Goal: Navigation & Orientation: Find specific page/section

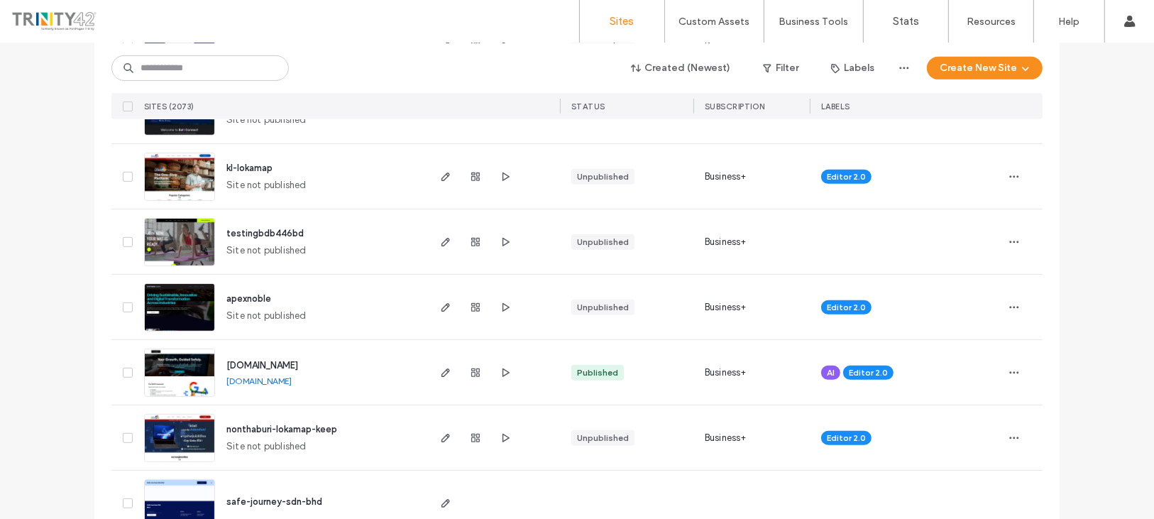
scroll to position [630, 0]
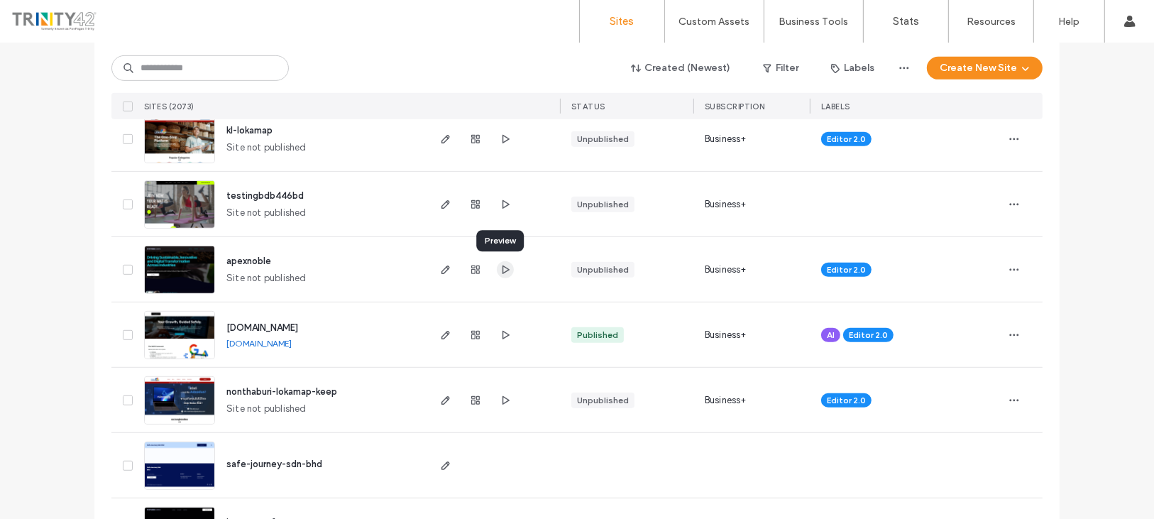
click at [497, 263] on span "button" at bounding box center [505, 269] width 17 height 17
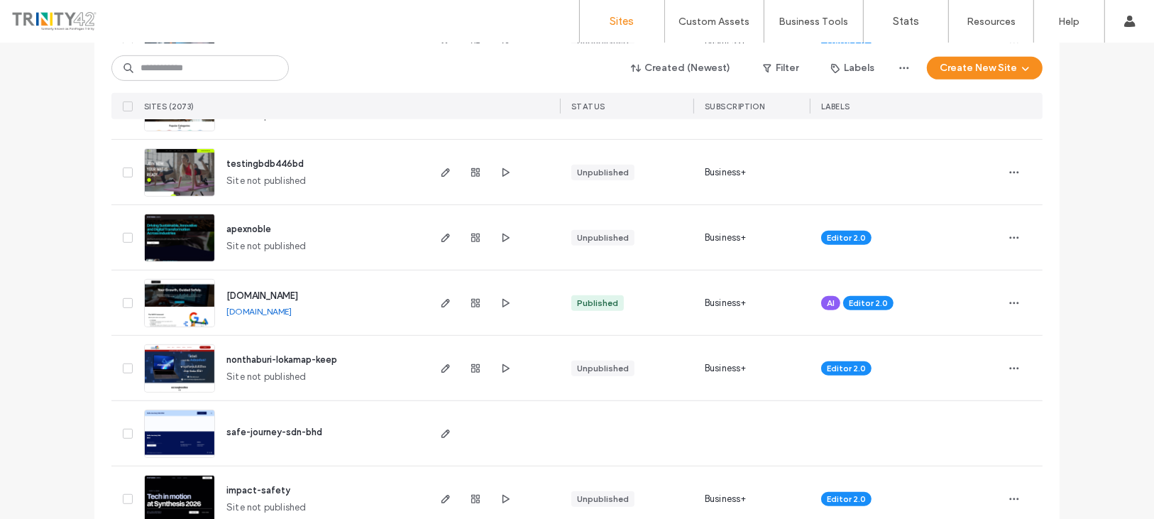
scroll to position [867, 0]
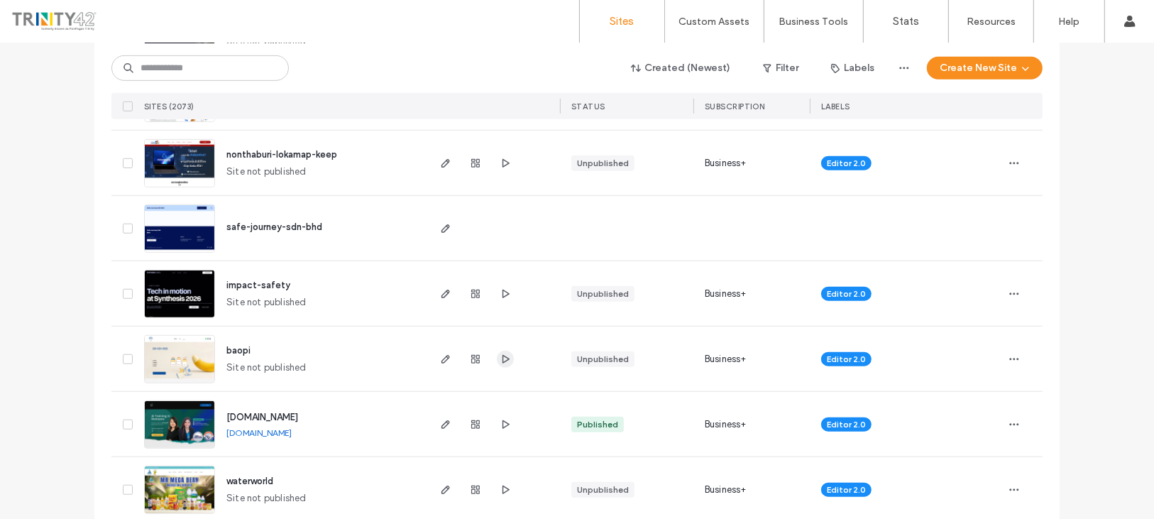
click at [503, 356] on icon "button" at bounding box center [505, 358] width 11 height 11
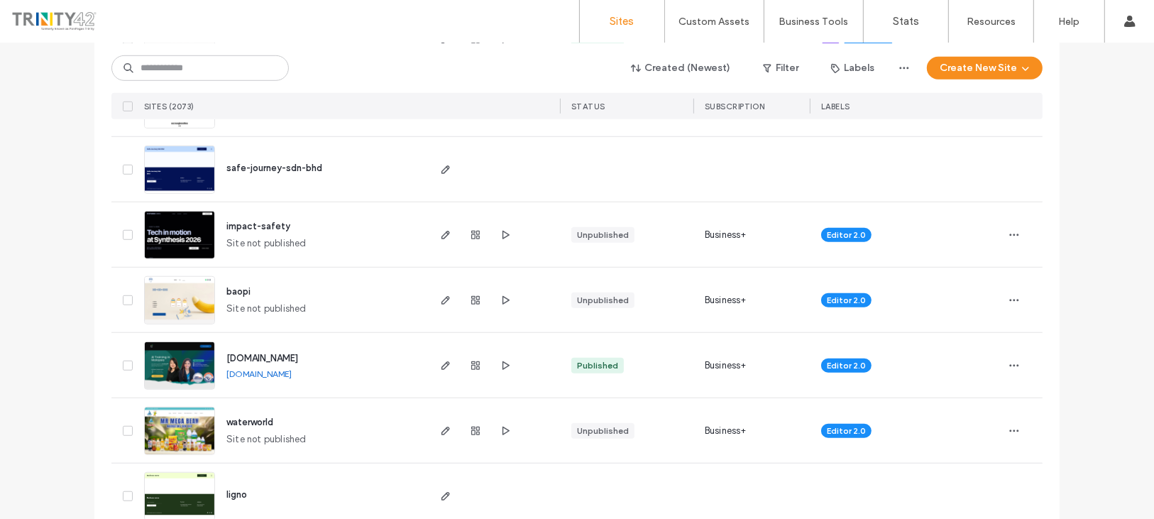
scroll to position [1025, 0]
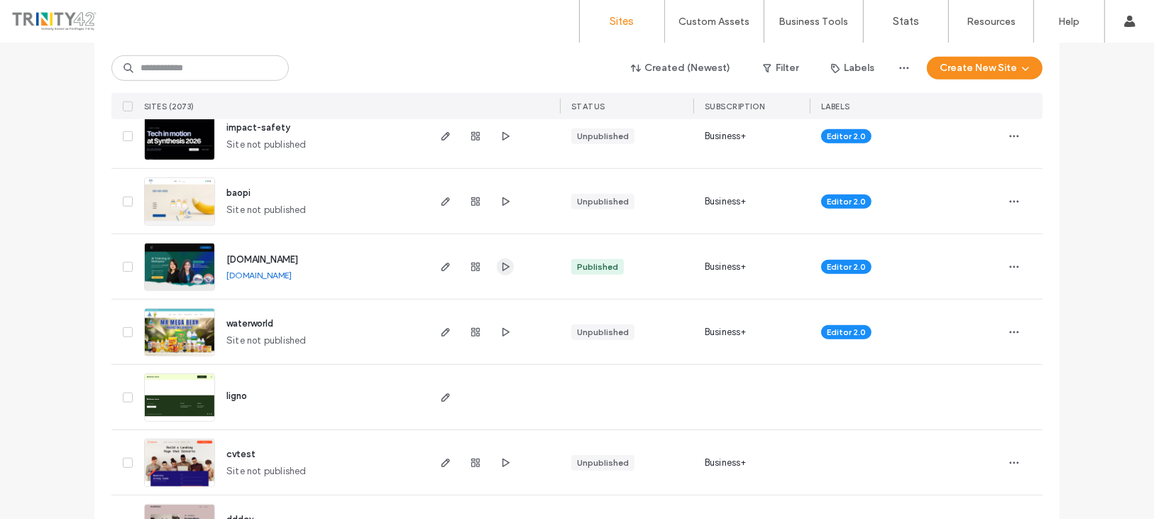
click at [502, 274] on span "button" at bounding box center [505, 266] width 17 height 17
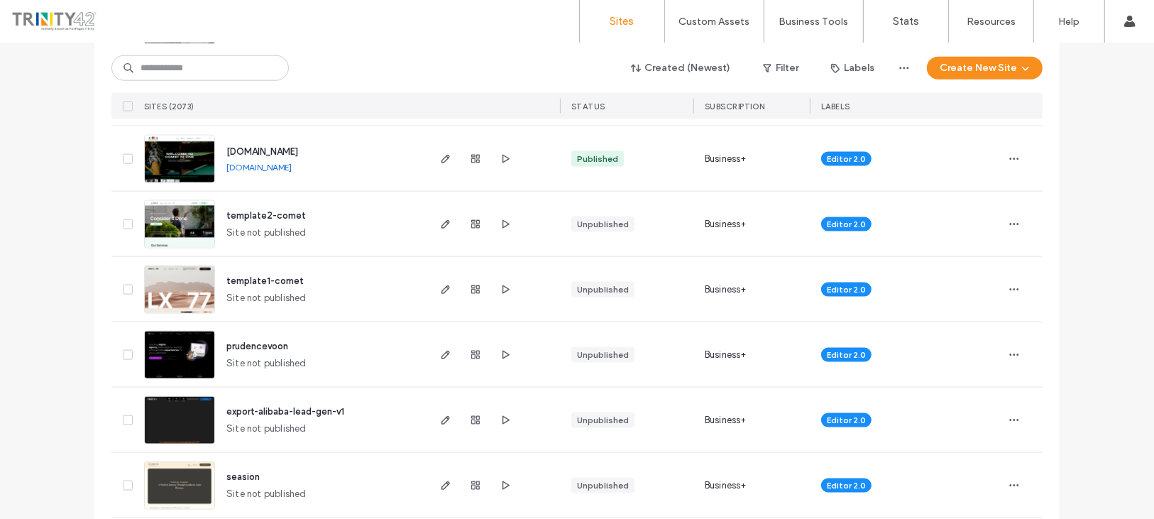
scroll to position [1734, 0]
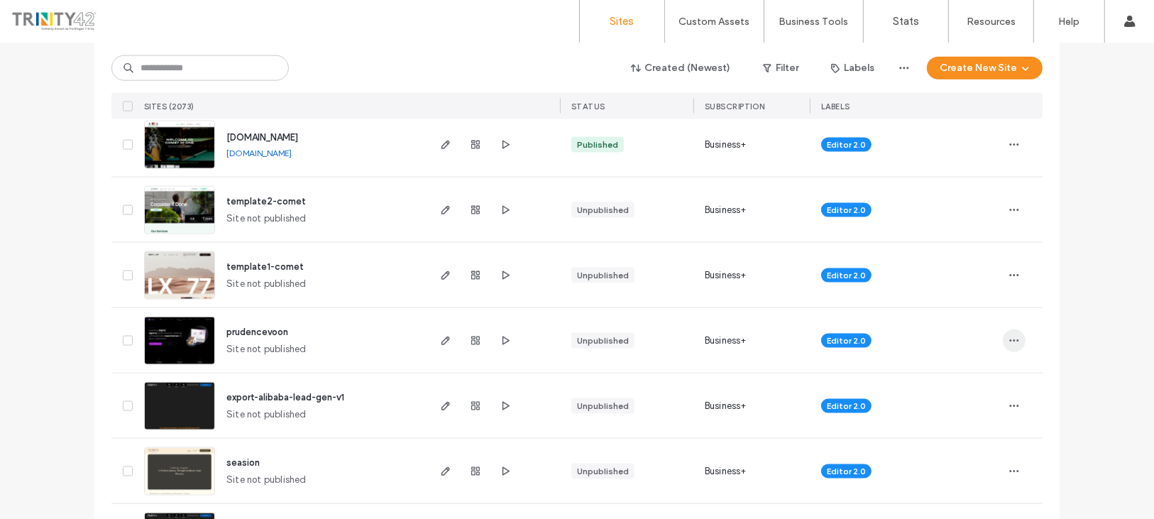
click at [1008, 341] on icon "button" at bounding box center [1013, 340] width 11 height 11
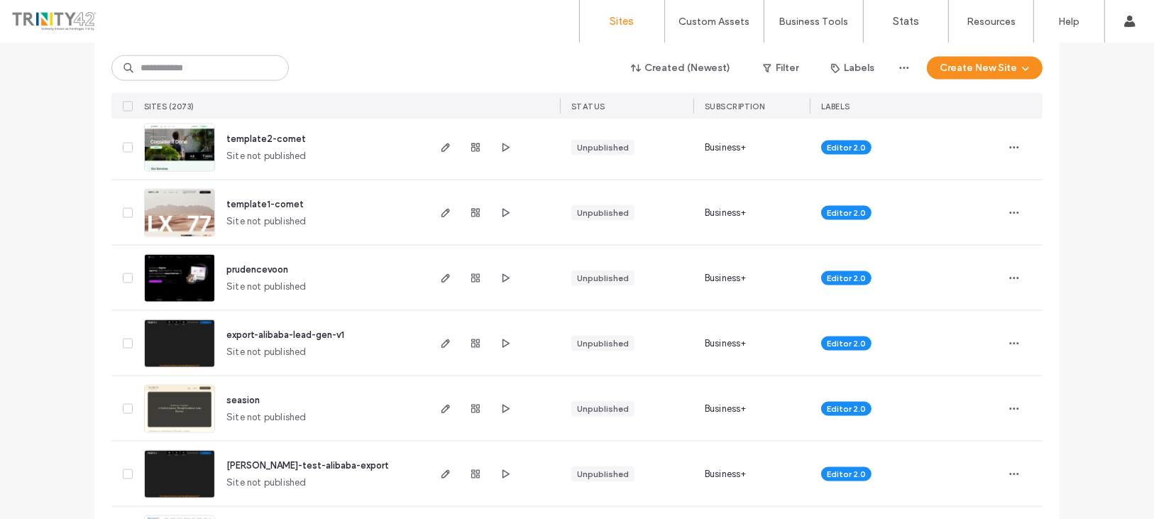
scroll to position [1892, 0]
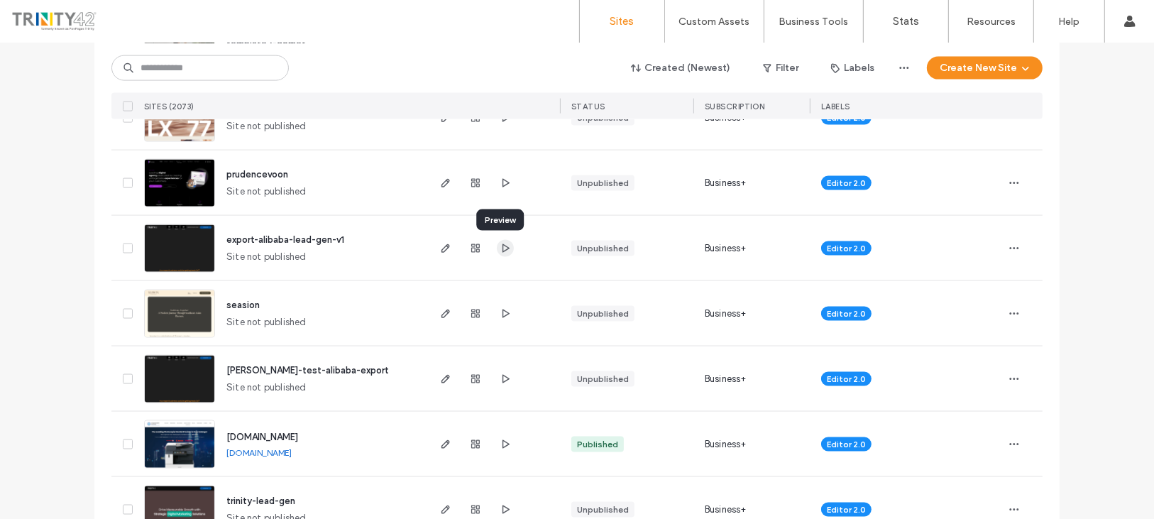
click at [501, 250] on icon "button" at bounding box center [505, 248] width 11 height 11
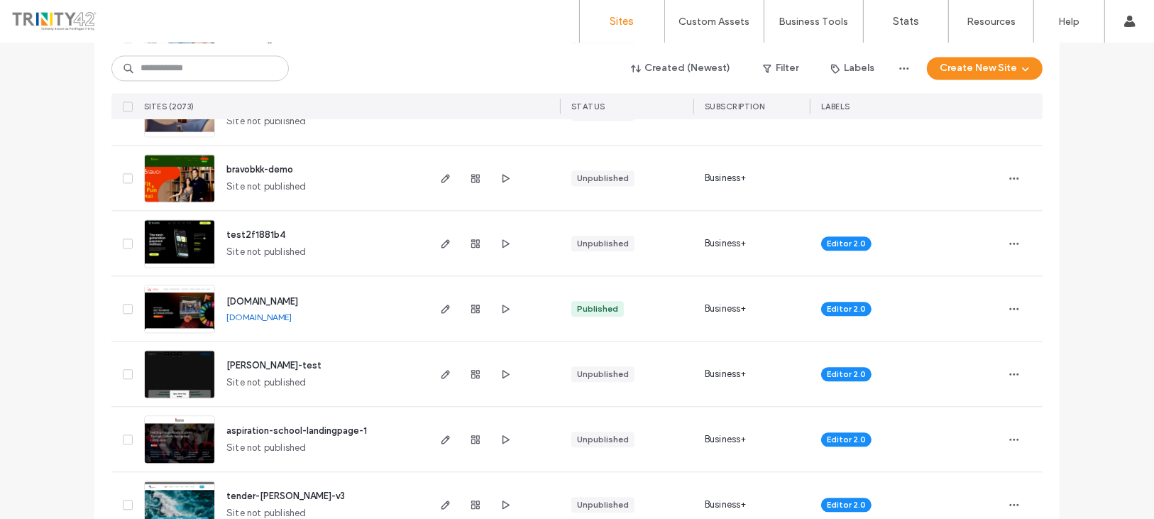
scroll to position [2838, 0]
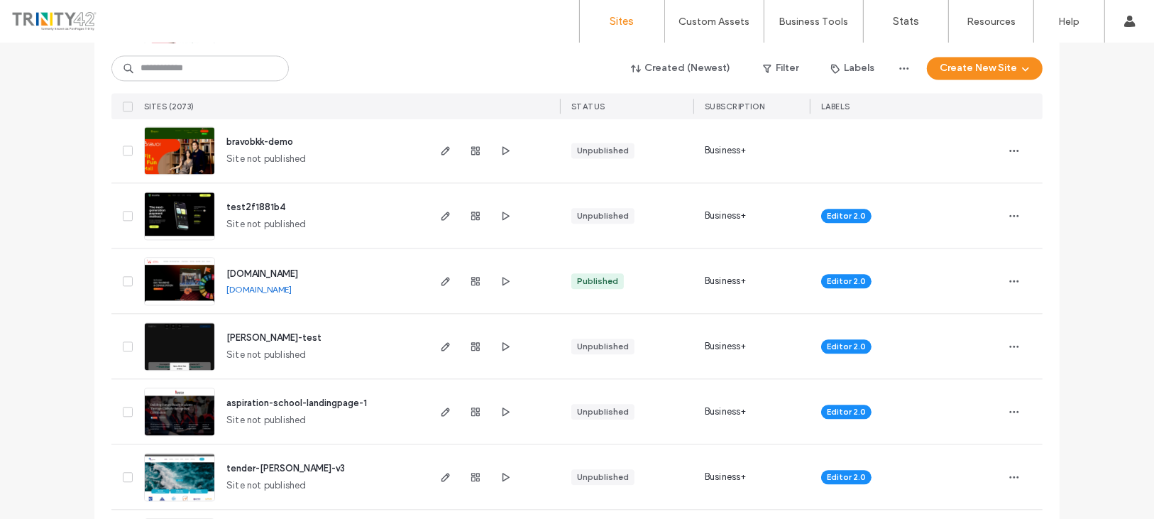
click at [234, 288] on link "[DOMAIN_NAME]" at bounding box center [258, 289] width 65 height 11
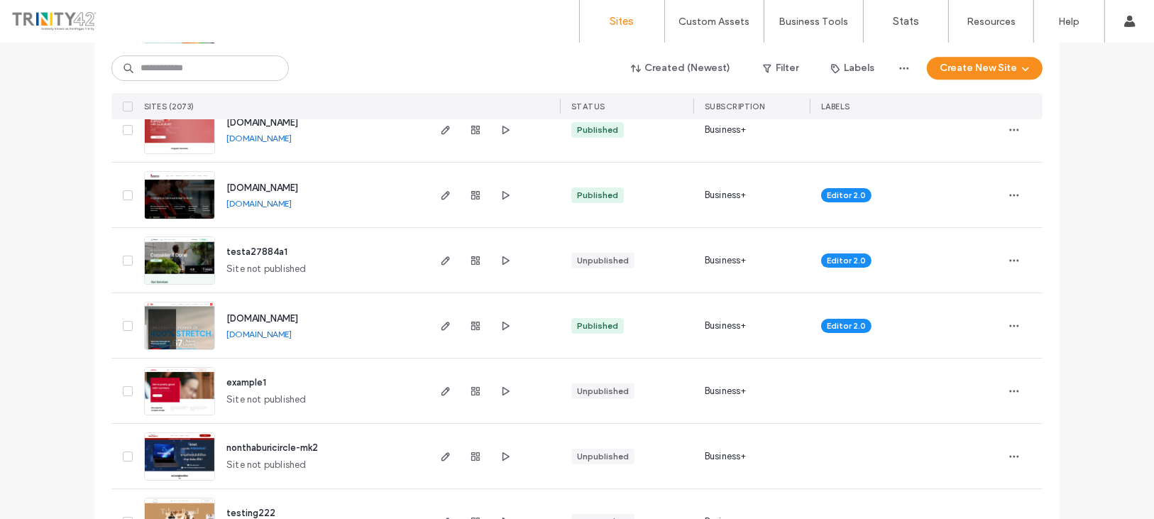
scroll to position [4178, 0]
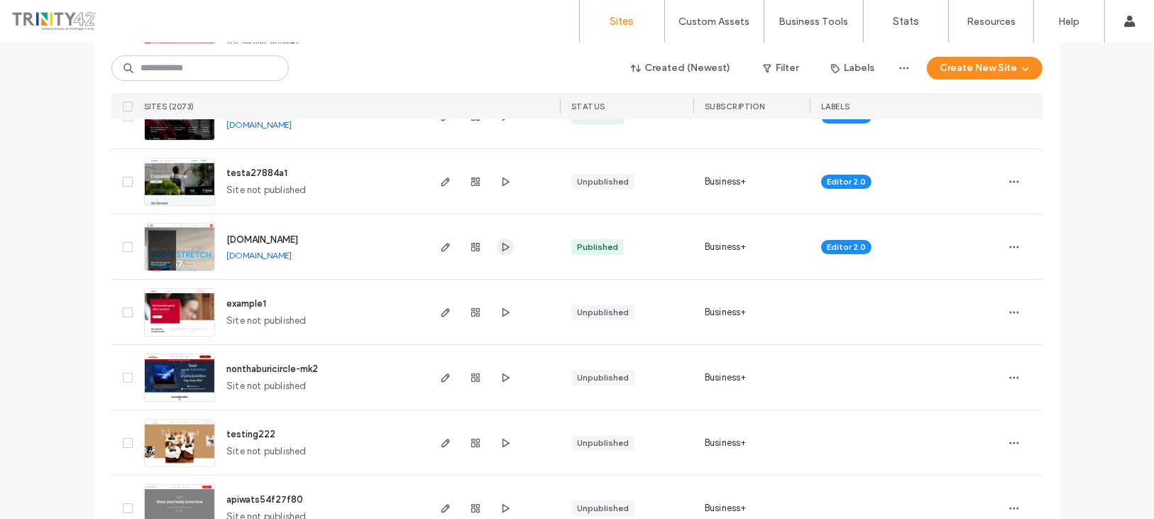
click at [497, 247] on span "button" at bounding box center [505, 246] width 17 height 17
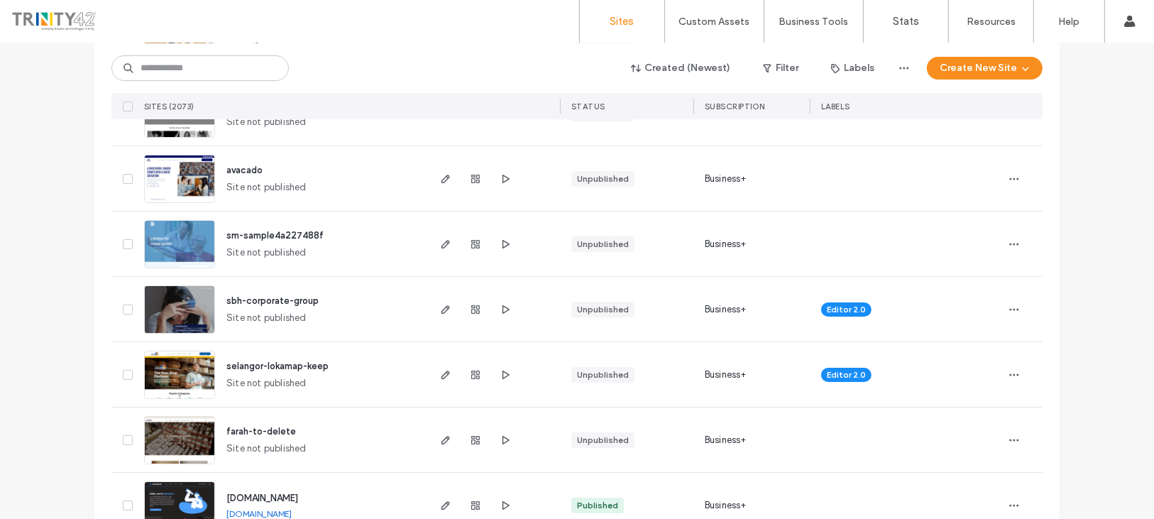
scroll to position [4707, 0]
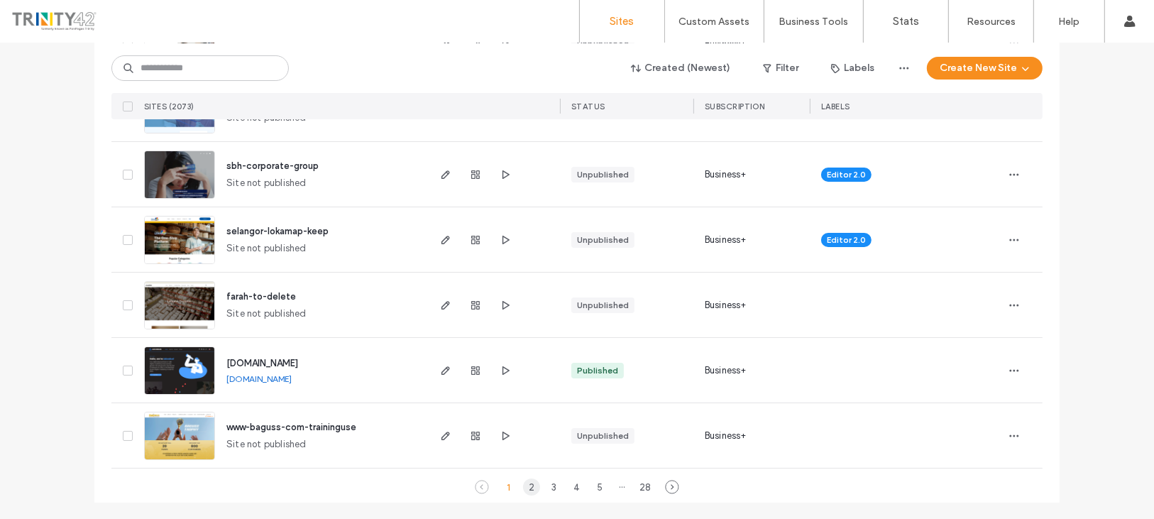
click at [532, 486] on div "2" at bounding box center [531, 486] width 17 height 17
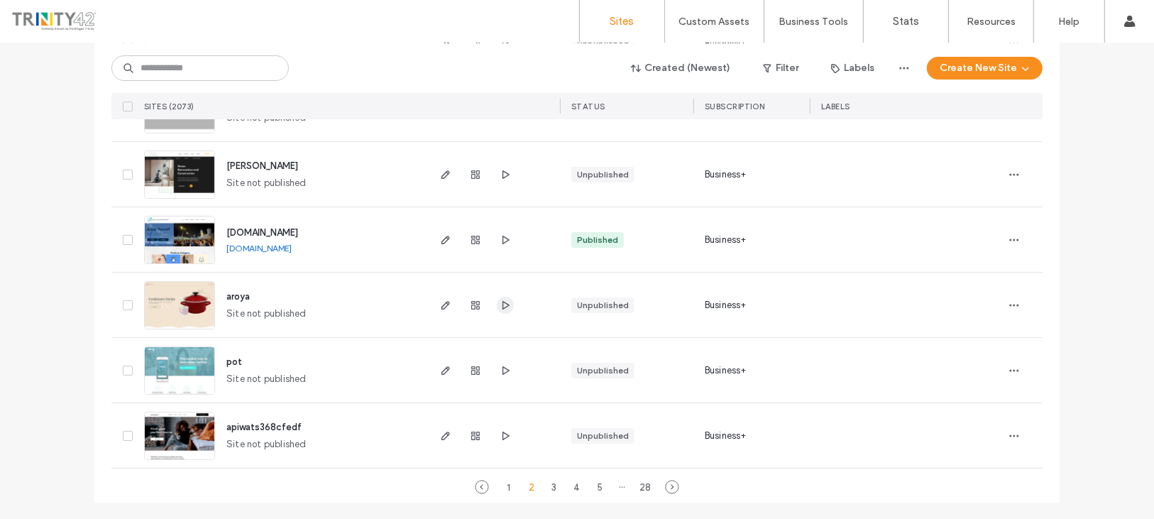
click at [500, 301] on icon "button" at bounding box center [505, 304] width 11 height 11
click at [547, 483] on div "3" at bounding box center [554, 486] width 17 height 17
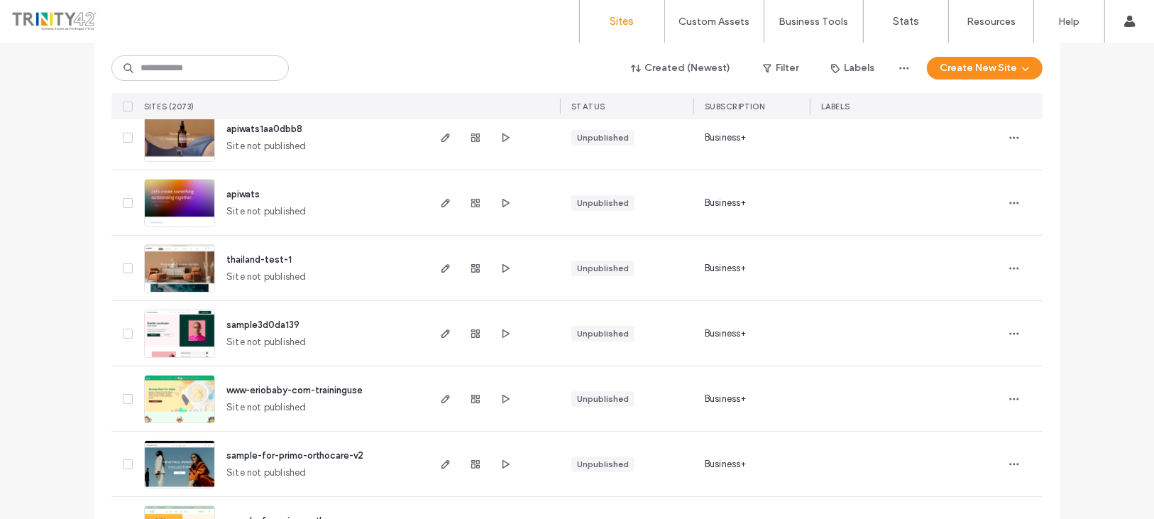
scroll to position [236, 0]
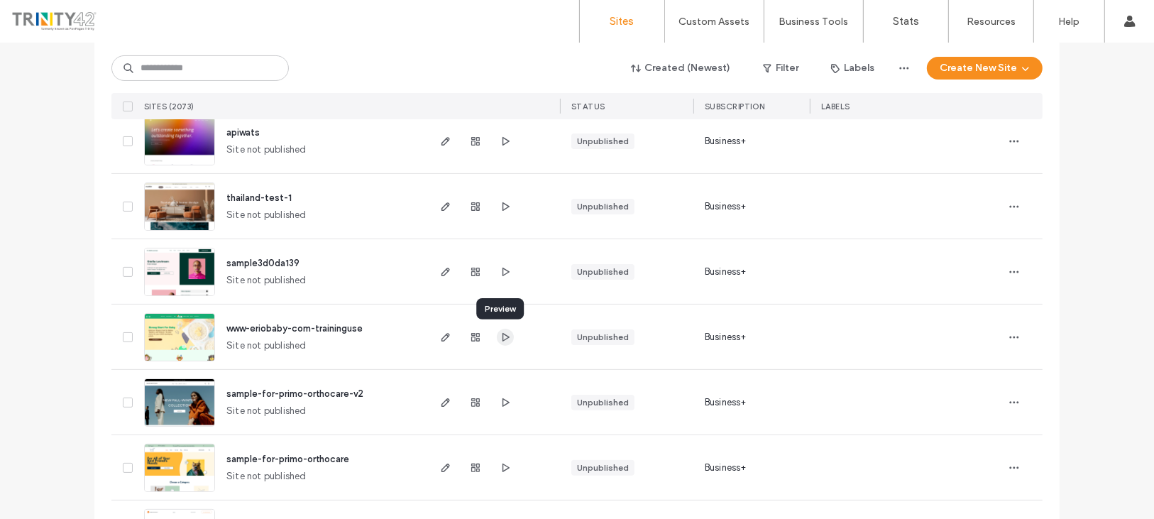
click at [505, 341] on icon "button" at bounding box center [505, 336] width 11 height 11
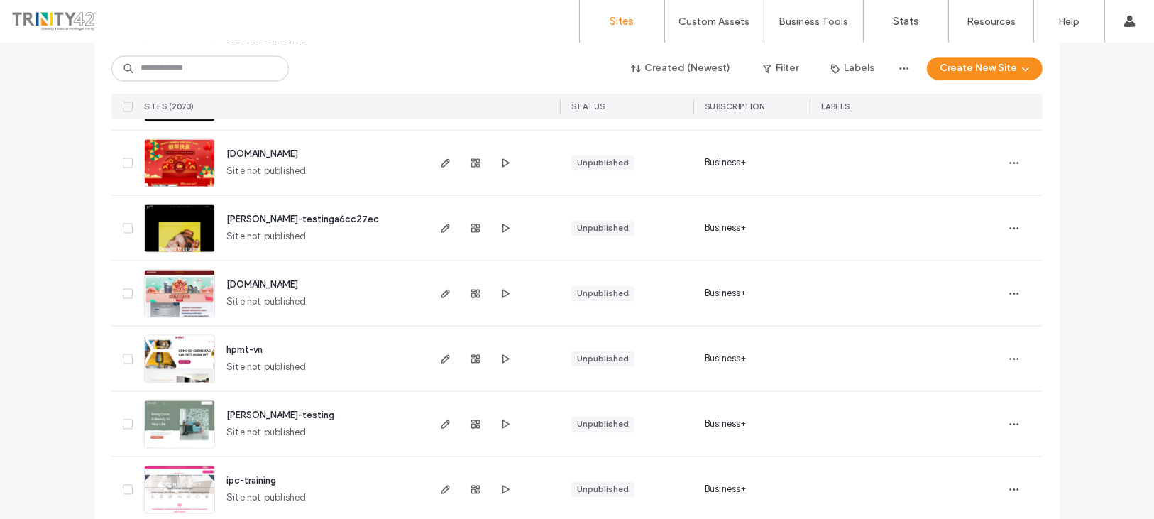
scroll to position [2523, 0]
